Goal: Transaction & Acquisition: Download file/media

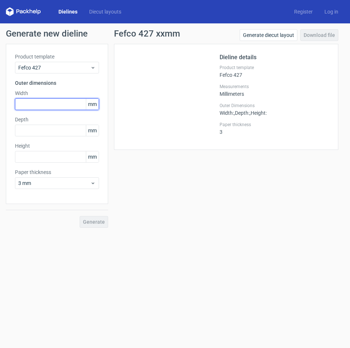
click at [68, 105] on input "text" at bounding box center [57, 104] width 84 height 12
type input "308"
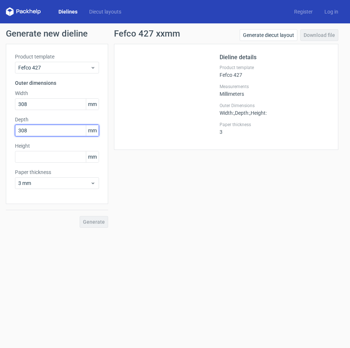
type input "308"
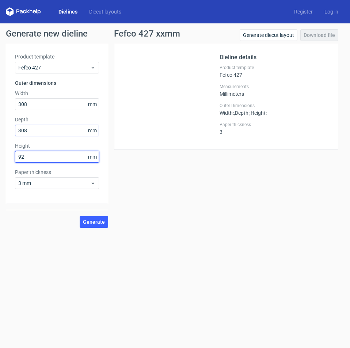
type input "92"
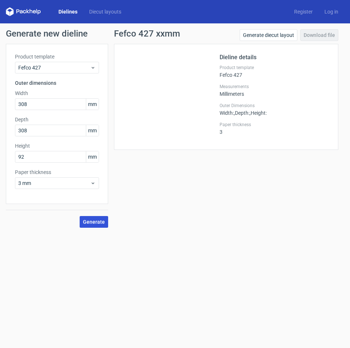
click at [101, 219] on span "Generate" at bounding box center [94, 221] width 22 height 5
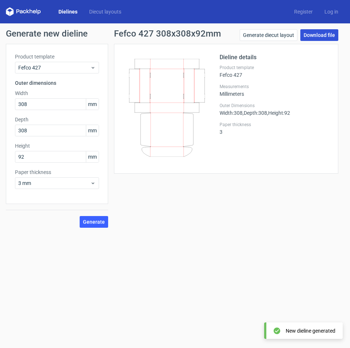
click at [316, 33] on link "Download file" at bounding box center [320, 35] width 38 height 12
click at [250, 217] on div "Fefco 427 308x308x92mm Generate diecut layout Download file Dieline details Pro…" at bounding box center [226, 128] width 236 height 199
